Goal: Check status

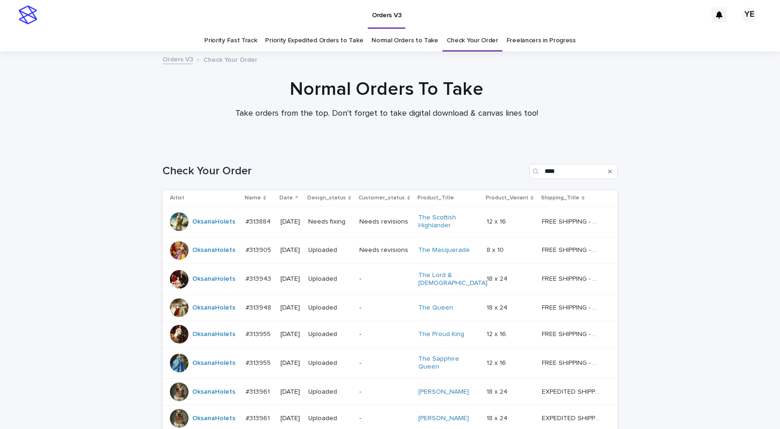
scroll to position [130, 0]
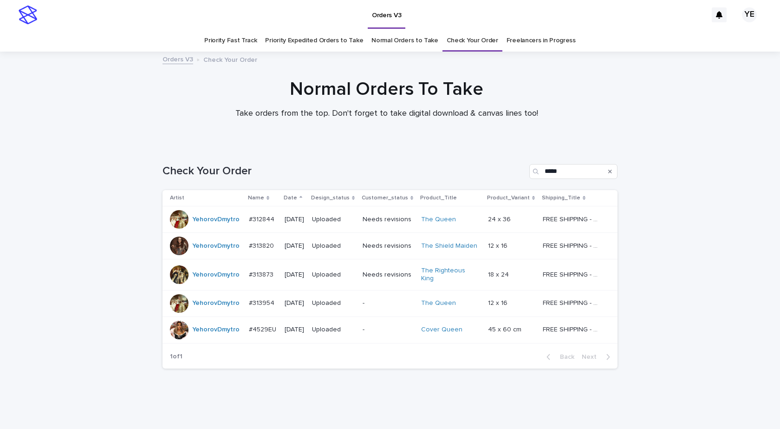
click at [218, 226] on div "YehorovDmytro" at bounding box center [215, 219] width 47 height 15
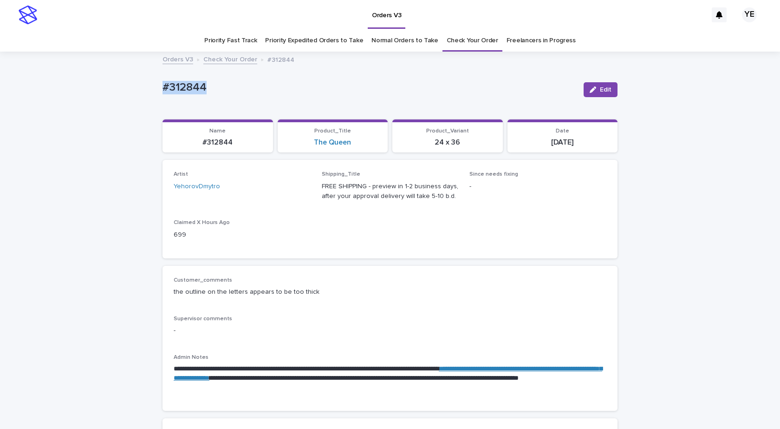
drag, startPoint x: 211, startPoint y: 70, endPoint x: 117, endPoint y: 108, distance: 101.2
copy p "#312844"
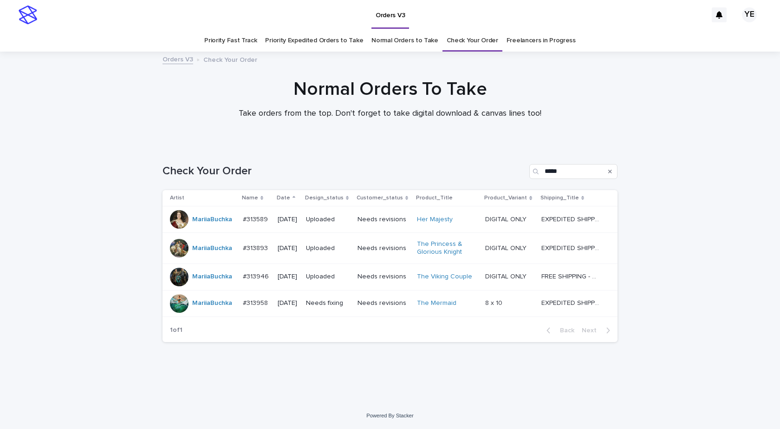
click at [157, 131] on div at bounding box center [390, 98] width 780 height 93
